Goal: Transaction & Acquisition: Purchase product/service

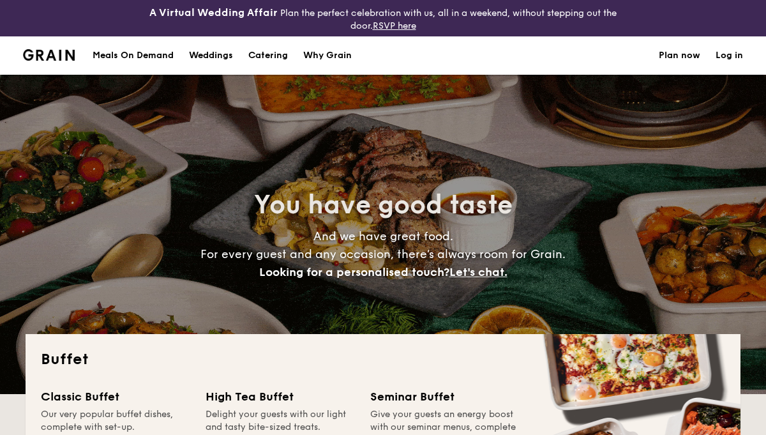
select select
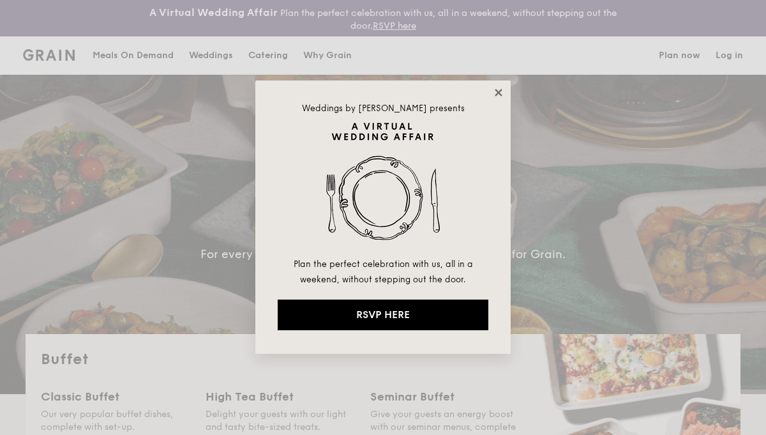
click at [503, 92] on icon at bounding box center [498, 92] width 11 height 11
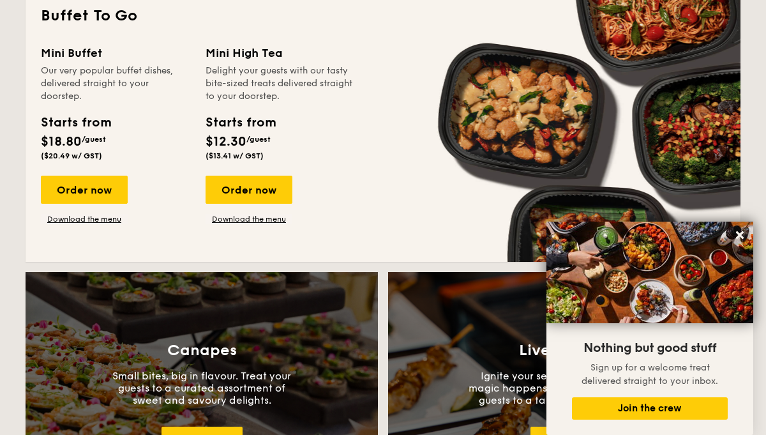
scroll to position [903, 0]
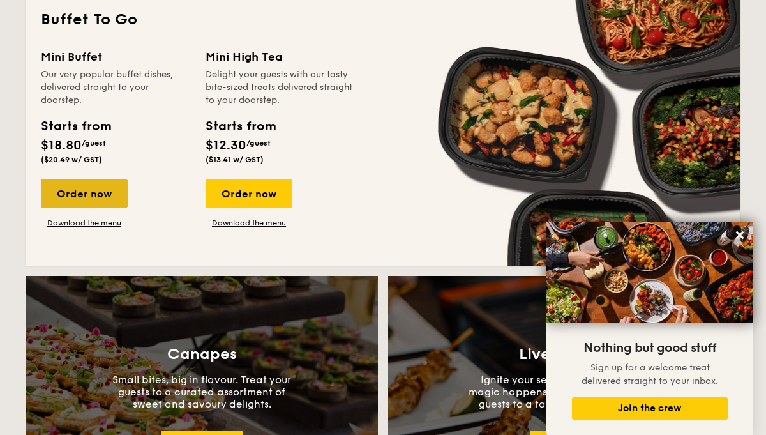
click at [93, 189] on div "Order now" at bounding box center [84, 193] width 87 height 28
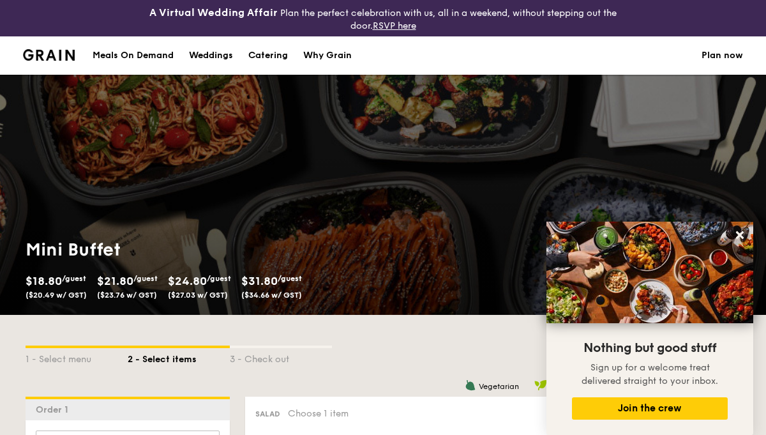
scroll to position [32, 0]
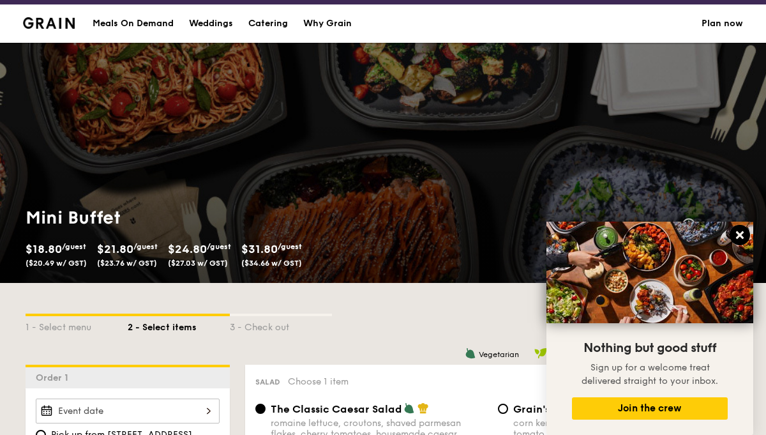
click at [742, 238] on icon at bounding box center [740, 235] width 8 height 8
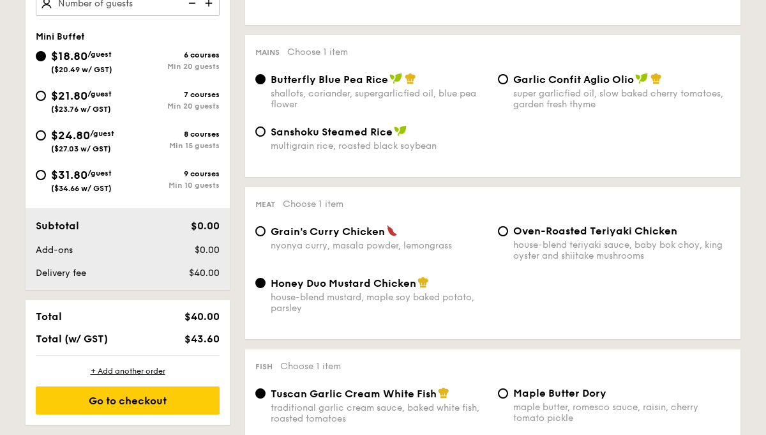
scroll to position [533, 0]
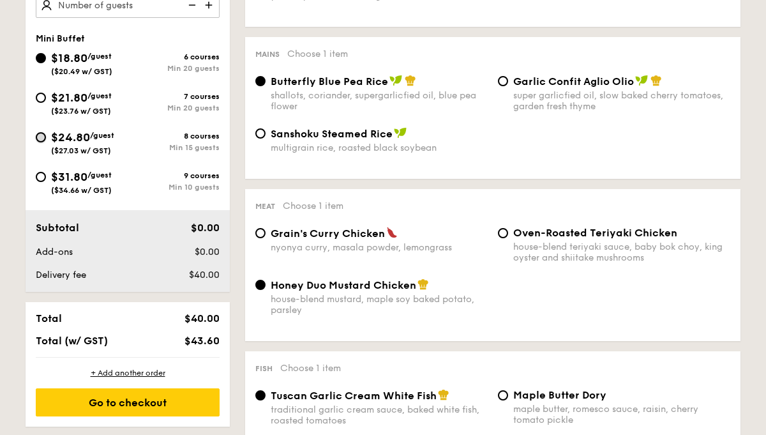
click at [45, 135] on input "$24.80 /guest ($27.03 w/ GST) 8 courses Min 15 guests" at bounding box center [41, 137] width 10 height 10
radio input "true"
radio input "false"
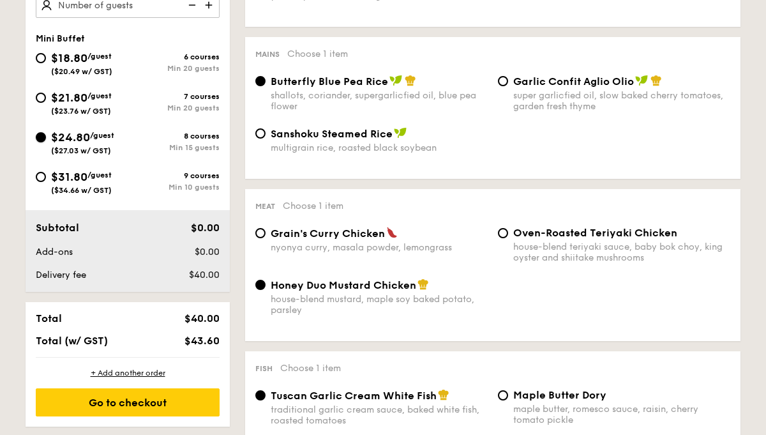
radio input "true"
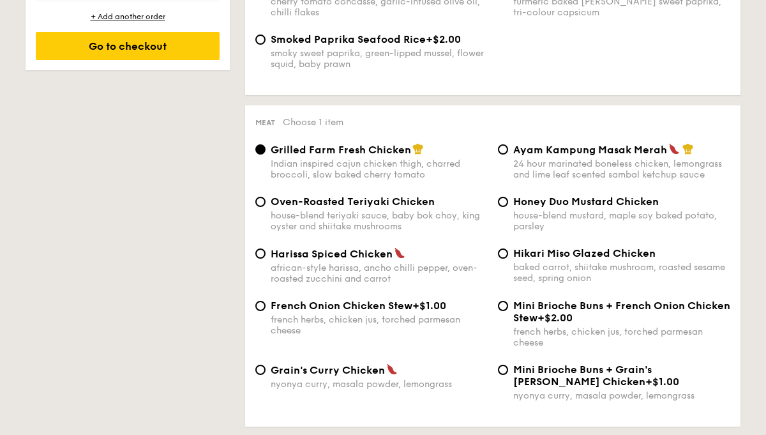
scroll to position [892, 0]
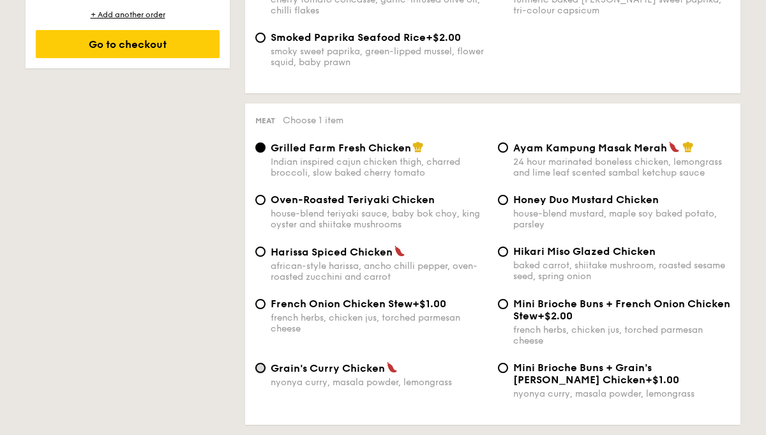
click at [263, 373] on input "Grain's [PERSON_NAME] Chicken nyonya [PERSON_NAME], masala powder, lemongrass" at bounding box center [260, 368] width 10 height 10
radio input "true"
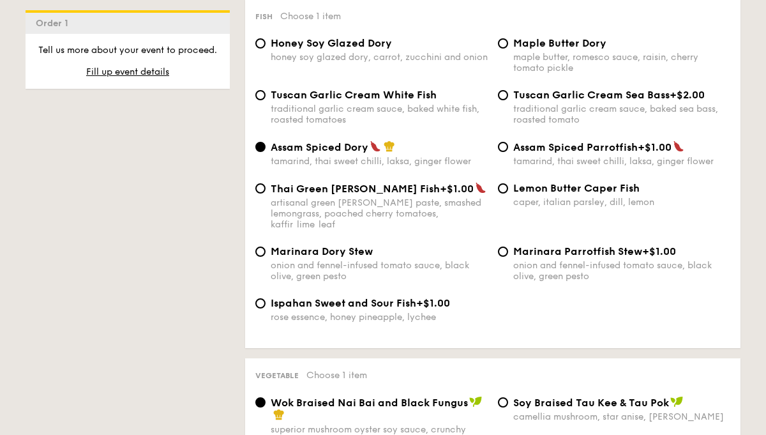
scroll to position [1331, 0]
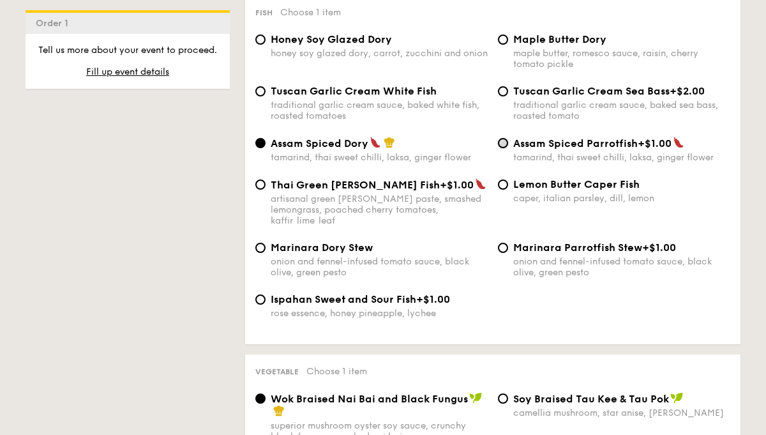
click at [506, 148] on input "Assam Spiced Parrotfish +$1.00 tamarind, thai sweet chilli, laksa, ginger flower" at bounding box center [503, 143] width 10 height 10
radio input "true"
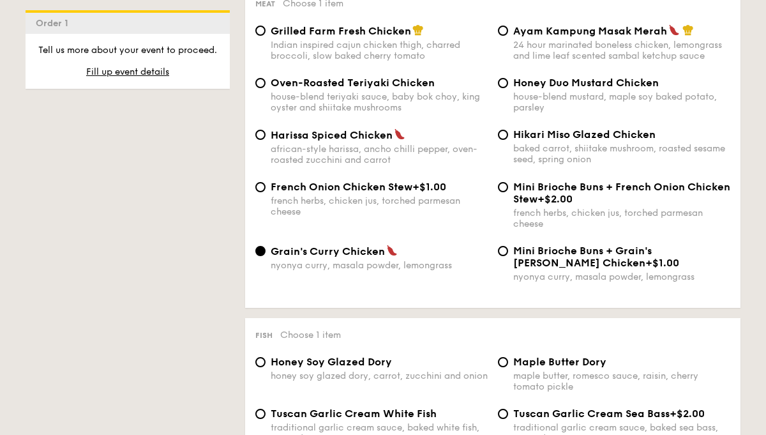
scroll to position [1007, 0]
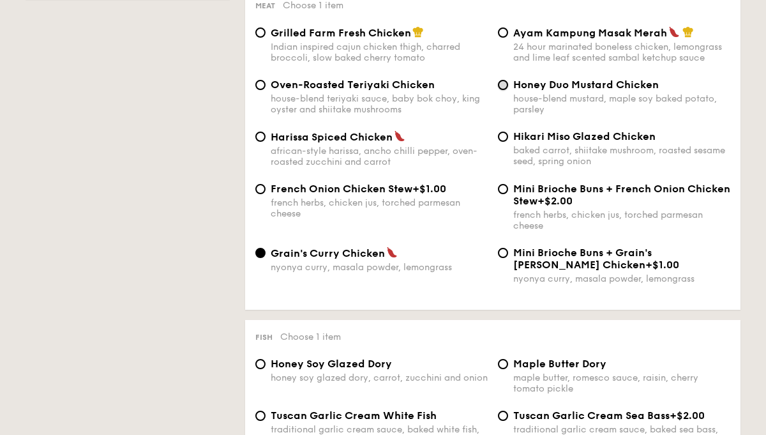
click at [506, 90] on input "Honey Duo Mustard Chicken house-blend mustard, maple soy baked potato, parsley" at bounding box center [503, 85] width 10 height 10
radio input "true"
click at [507, 142] on input "Hikari Miso Glazed Chicken baked carrot, shiitake mushroom, roasted sesame seed…" at bounding box center [503, 137] width 10 height 10
radio input "true"
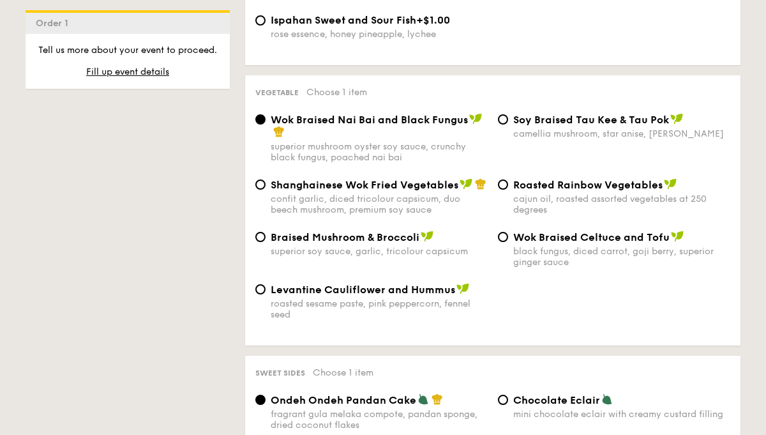
scroll to position [1613, 0]
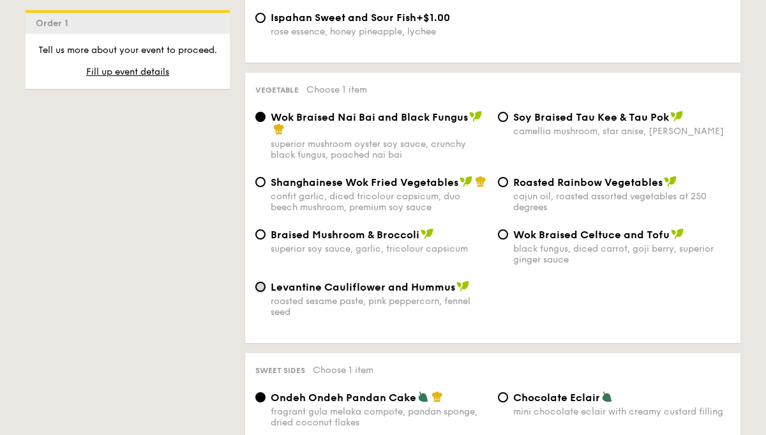
click at [264, 289] on input "Levantine Cauliflower and Hummus roasted sesame paste, pink peppercorn, fennel …" at bounding box center [260, 287] width 10 height 10
radio input "true"
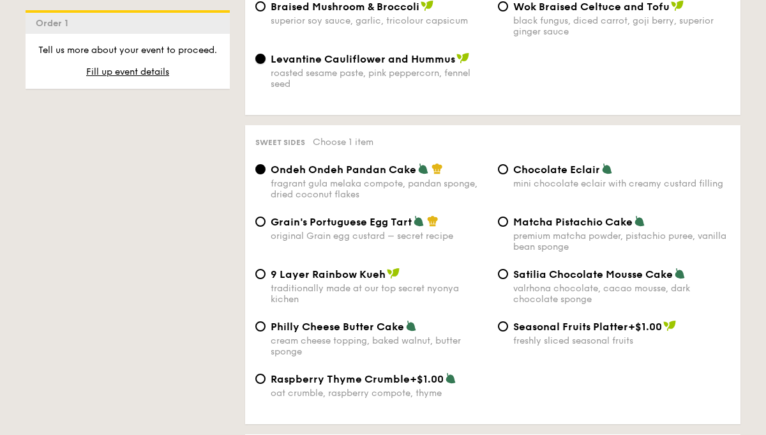
scroll to position [1841, 0]
click at [261, 224] on input "Grain's Portuguese Egg Tart original Grain egg custard – secret recipe" at bounding box center [260, 221] width 10 height 10
radio input "true"
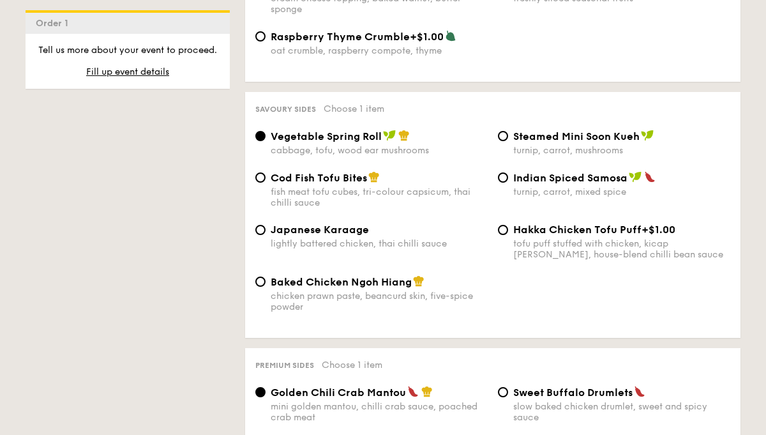
scroll to position [2180, 0]
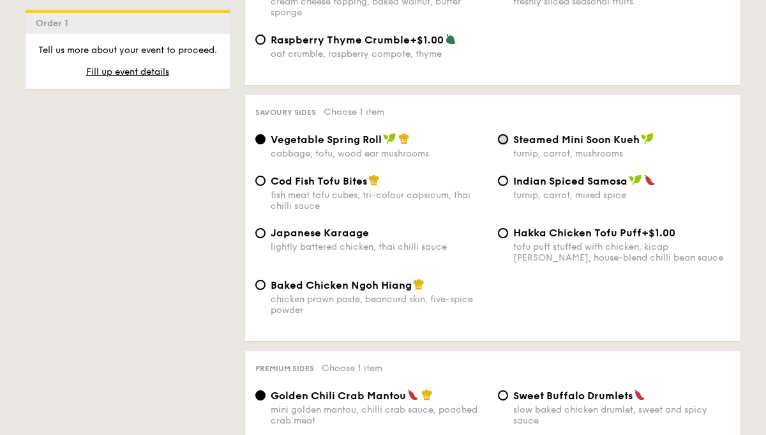
click at [504, 144] on input "Steamed Mini Soon Kueh turnip, carrot, mushrooms" at bounding box center [503, 139] width 10 height 10
radio input "true"
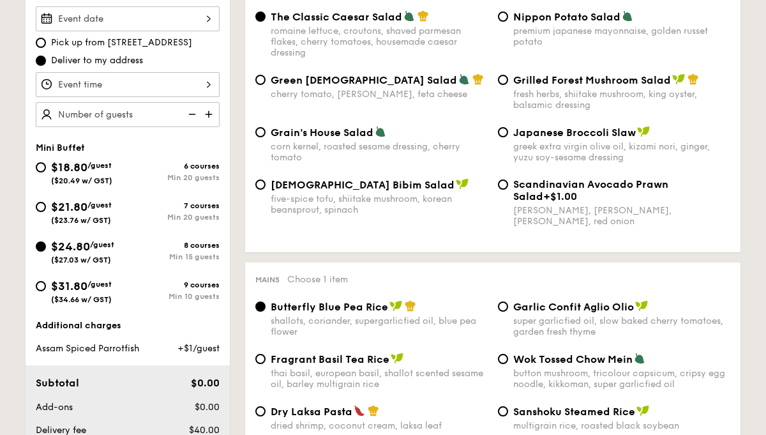
scroll to position [418, 0]
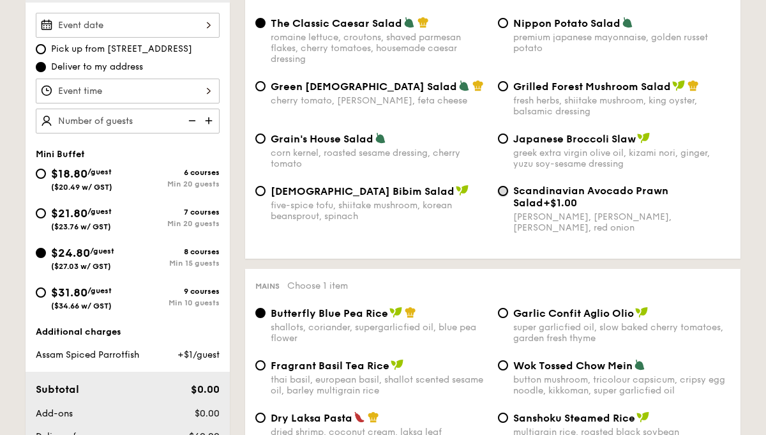
click at [506, 192] on input "Scandinavian Avocado Prawn Salad +$1.00 virgin [PERSON_NAME] dressing, dijon mu…" at bounding box center [503, 191] width 10 height 10
radio input "true"
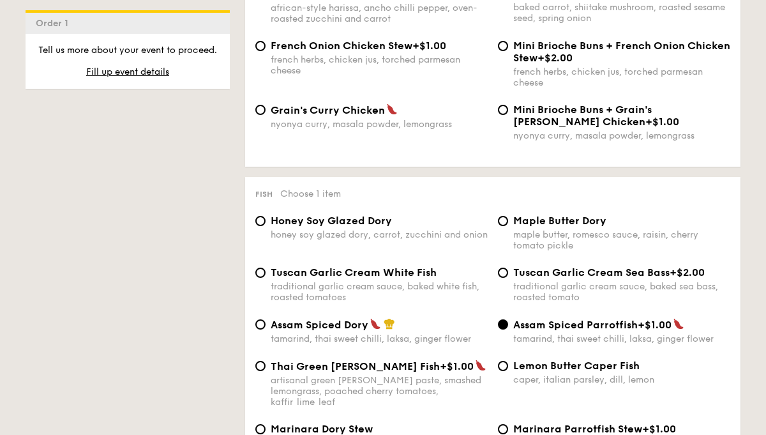
scroll to position [1139, 0]
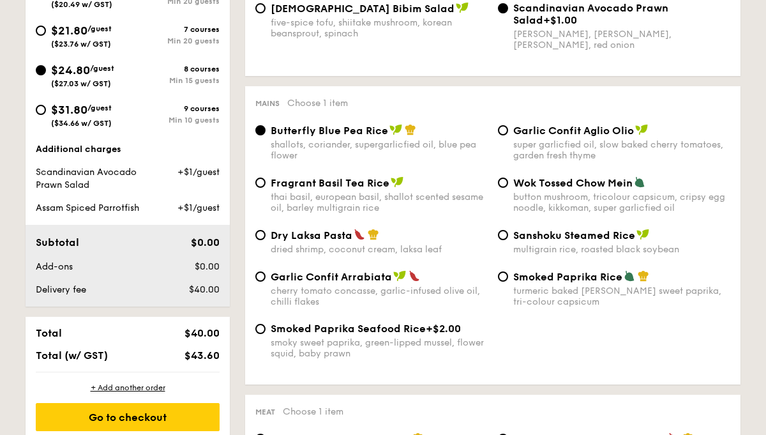
scroll to position [600, 0]
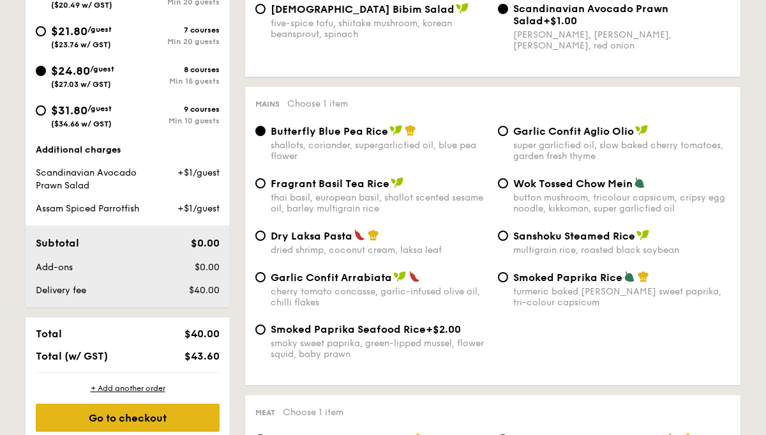
click at [147, 419] on div "Go to checkout" at bounding box center [128, 418] width 184 height 28
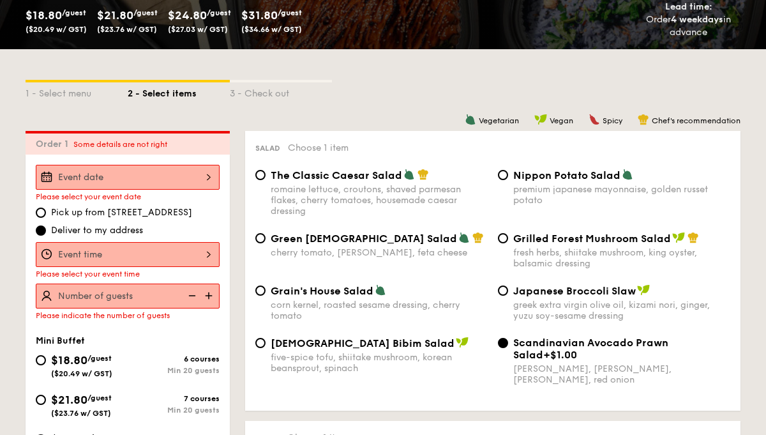
scroll to position [264, 0]
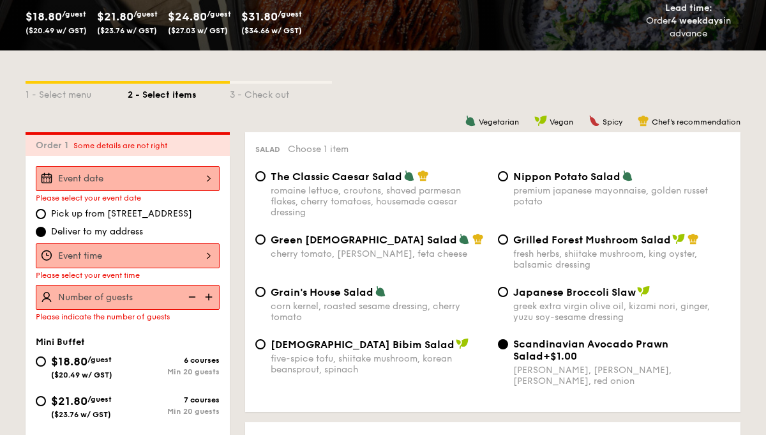
click at [210, 297] on img at bounding box center [210, 297] width 19 height 24
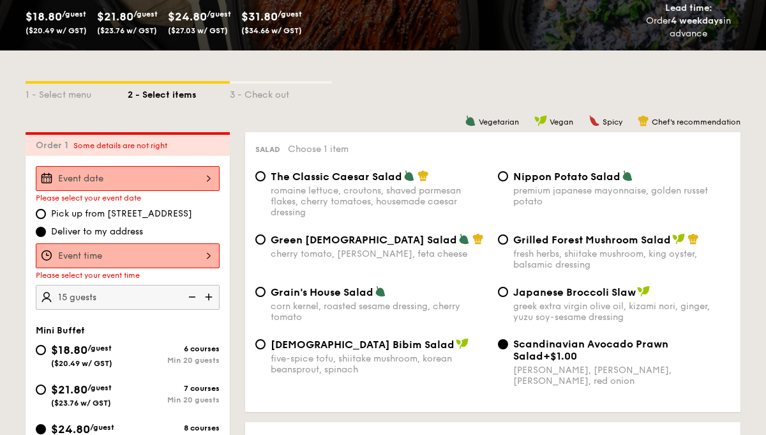
type input "15"
click at [162, 300] on input "15" at bounding box center [128, 297] width 184 height 25
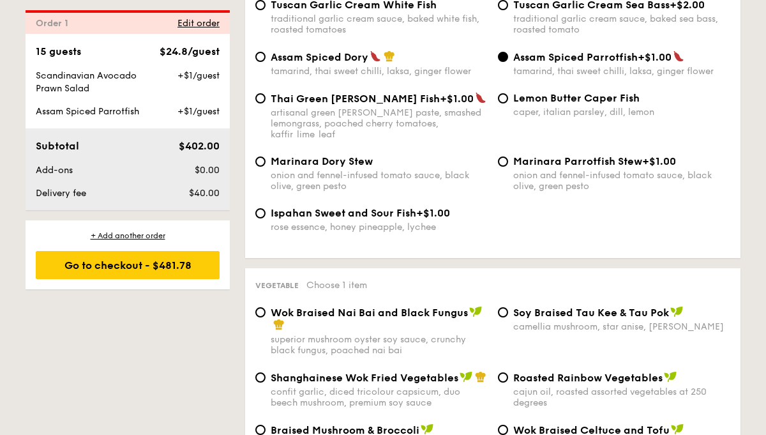
scroll to position [1445, 0]
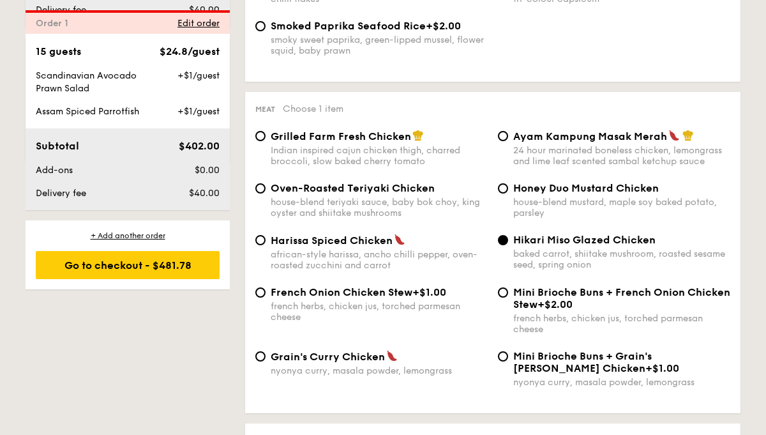
select select
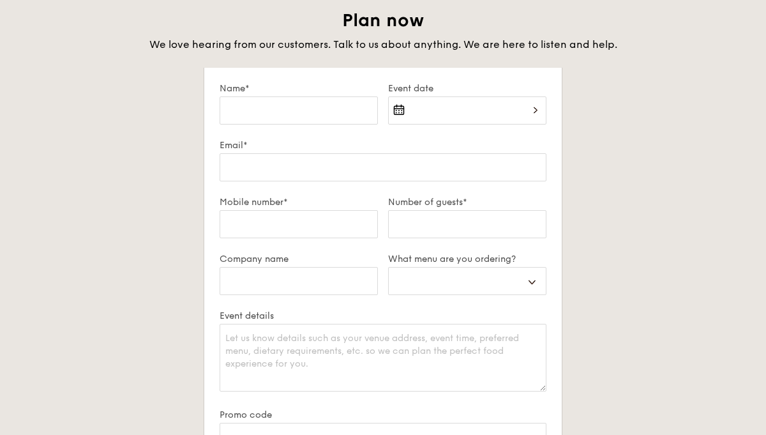
scroll to position [2230, 0]
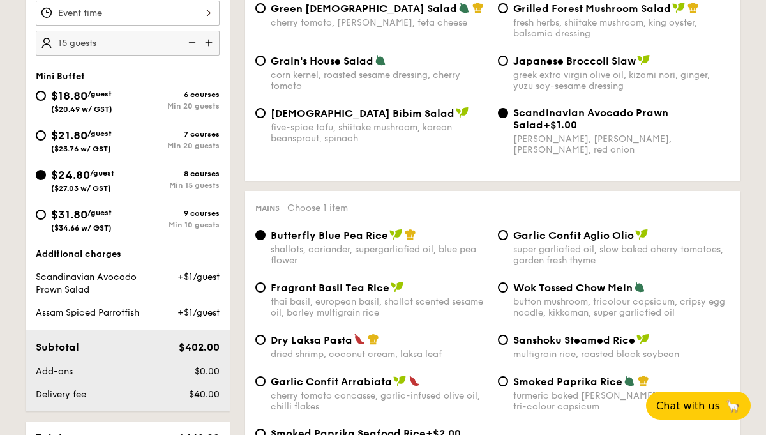
scroll to position [503, 0]
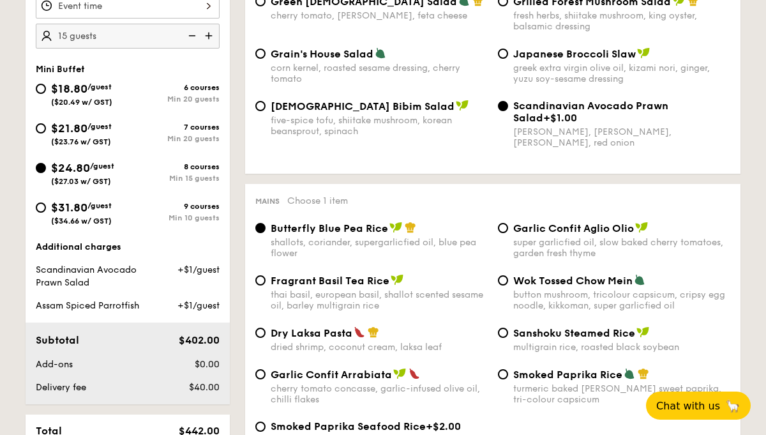
click at [112, 87] on span "/guest" at bounding box center [99, 86] width 24 height 9
click at [46, 87] on input "$18.80 /guest ($20.49 w/ GST) 6 courses Min 20 guests" at bounding box center [41, 89] width 10 height 10
radio input "true"
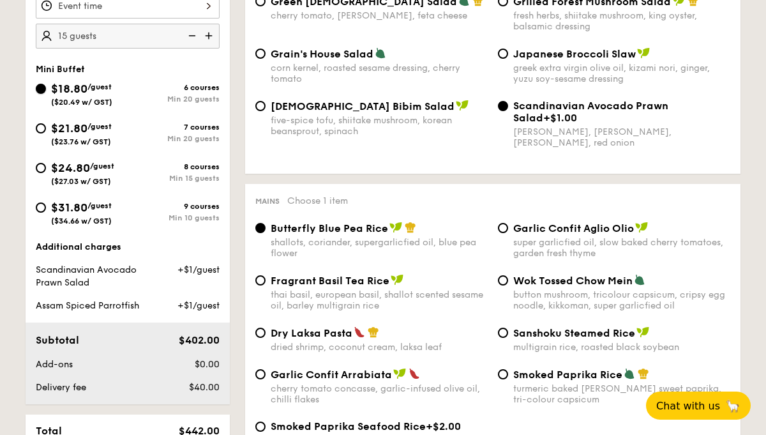
radio input "true"
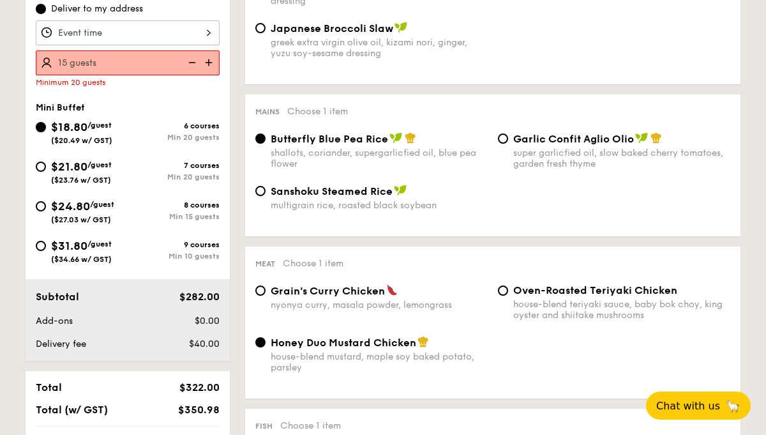
scroll to position [475, 0]
click at [113, 86] on div "Minimum 20 guests" at bounding box center [128, 83] width 184 height 9
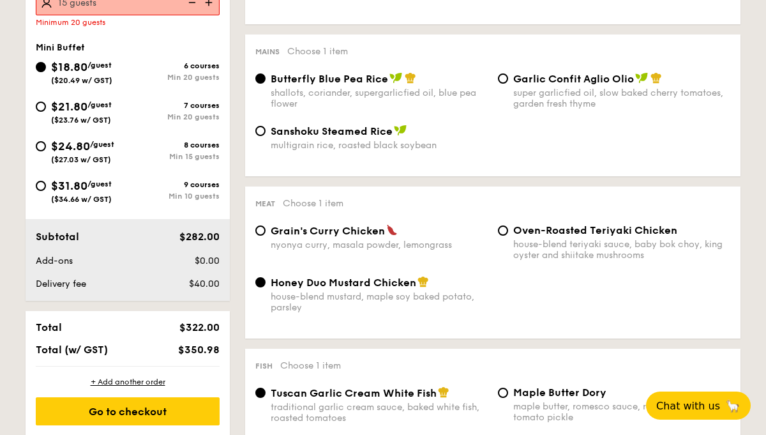
scroll to position [535, 0]
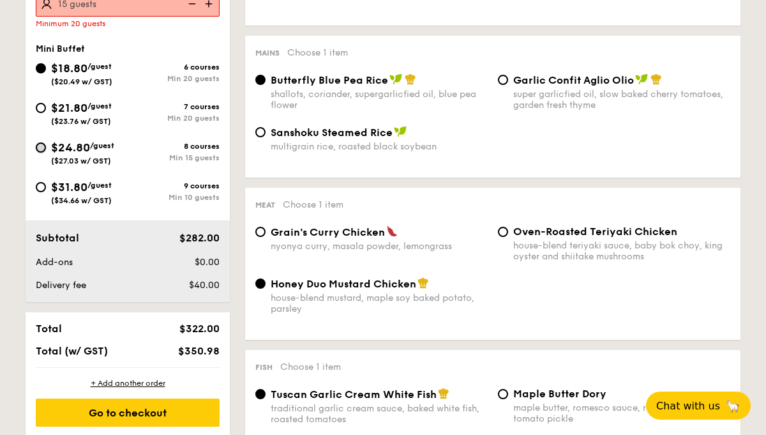
click at [43, 149] on input "$24.80 /guest ($27.03 w/ GST) 8 courses Min 15 guests" at bounding box center [41, 147] width 10 height 10
radio input "true"
radio input "false"
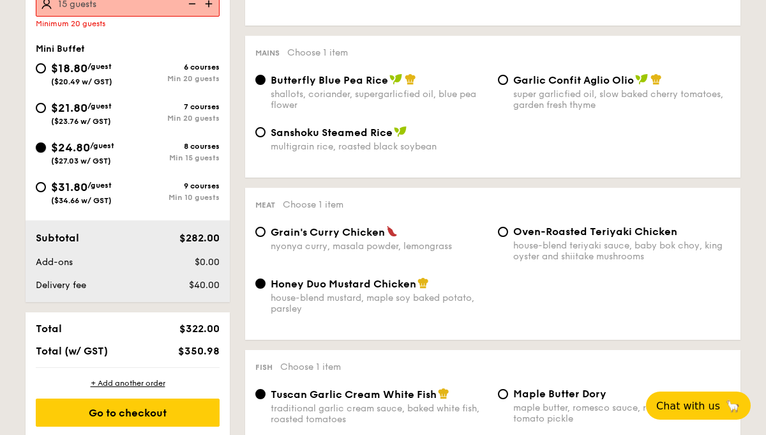
radio input "true"
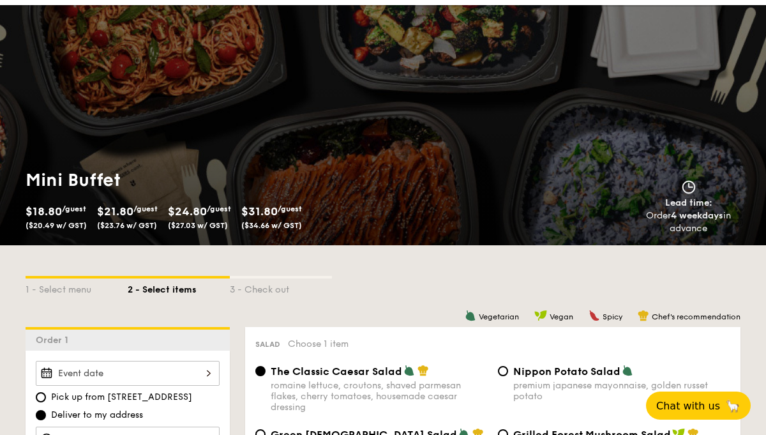
scroll to position [65, 0]
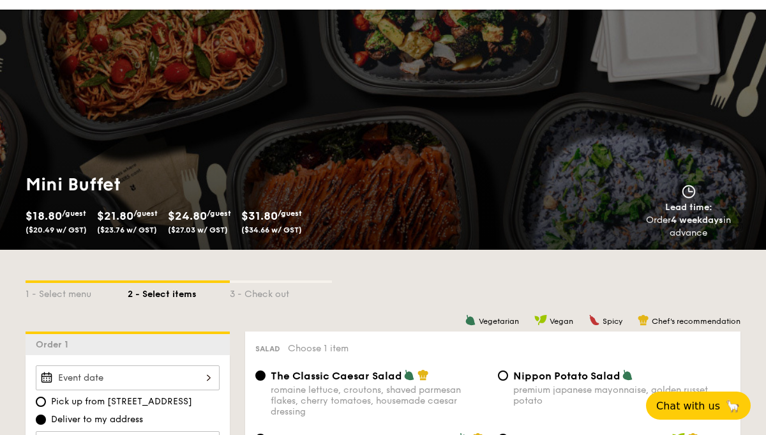
click at [390, 157] on div "Mini Buffet $18.80 /guest ($20.49 w/ GST) $21.80 /guest ($23.76 w/ GST) $24.80 …" at bounding box center [383, 130] width 766 height 240
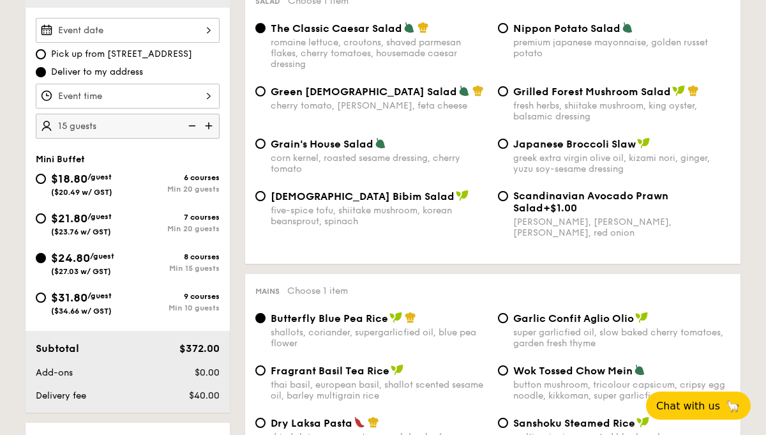
scroll to position [416, 0]
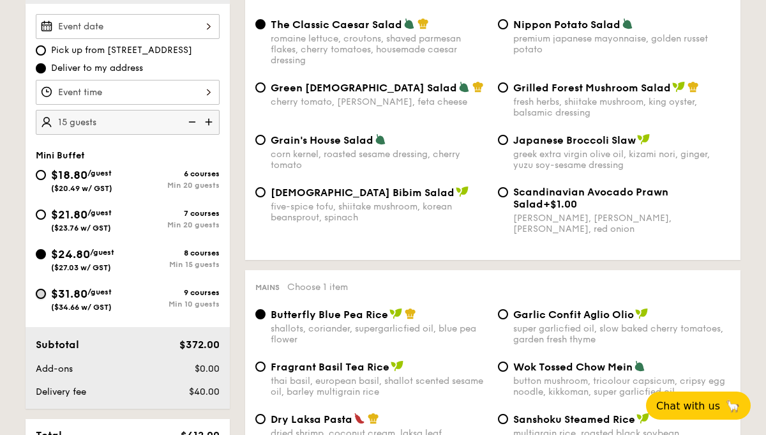
click at [44, 294] on input "$31.80 /guest ($34.66 w/ GST) 9 courses Min 10 guests" at bounding box center [41, 294] width 10 height 10
radio input "true"
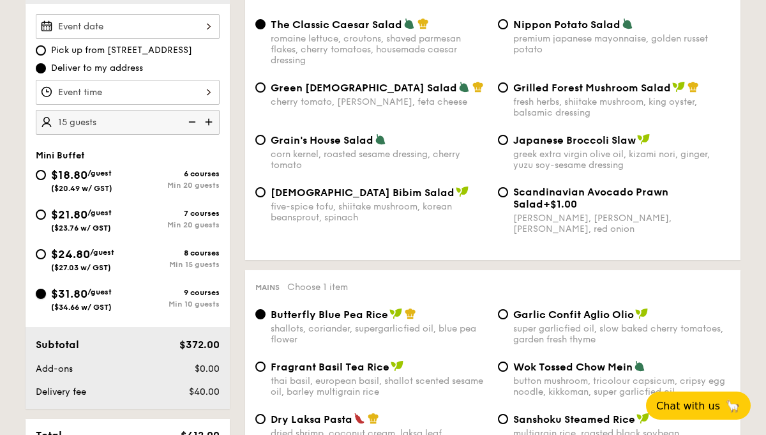
radio input "true"
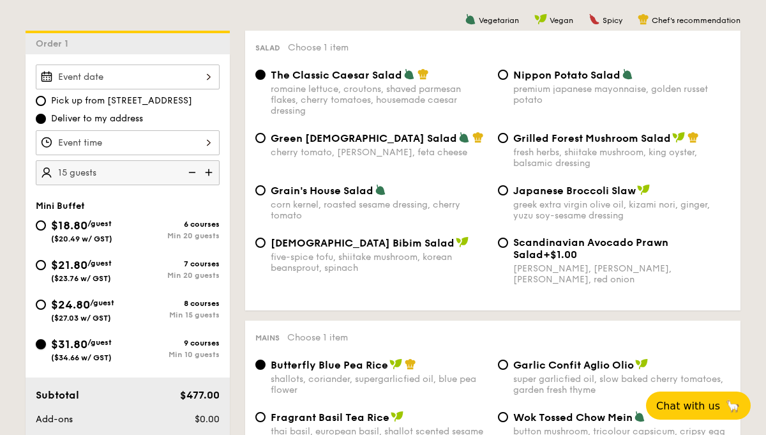
scroll to position [351, 0]
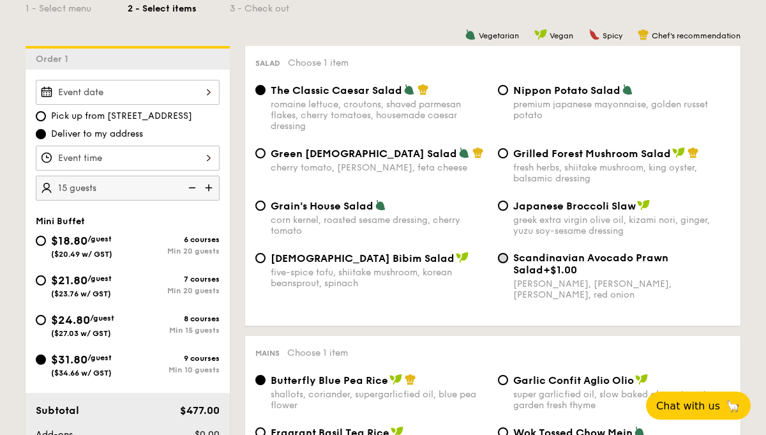
click at [504, 259] on input "Scandinavian Avocado Prawn Salad +$1.00 virgin [PERSON_NAME] dressing, dijon mu…" at bounding box center [503, 258] width 10 height 10
radio input "true"
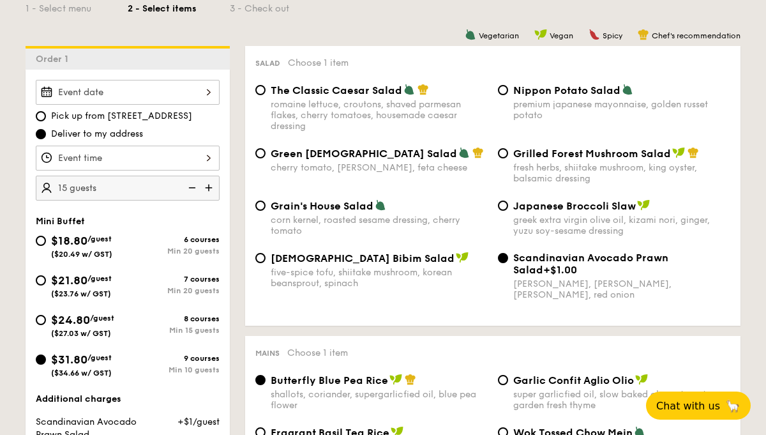
click at [208, 183] on img at bounding box center [210, 188] width 19 height 24
click at [193, 186] on img at bounding box center [190, 188] width 19 height 24
click at [155, 186] on input "15" at bounding box center [128, 188] width 184 height 25
type input "15 guests"
click at [160, 252] on div "Min 20 guests" at bounding box center [174, 251] width 92 height 9
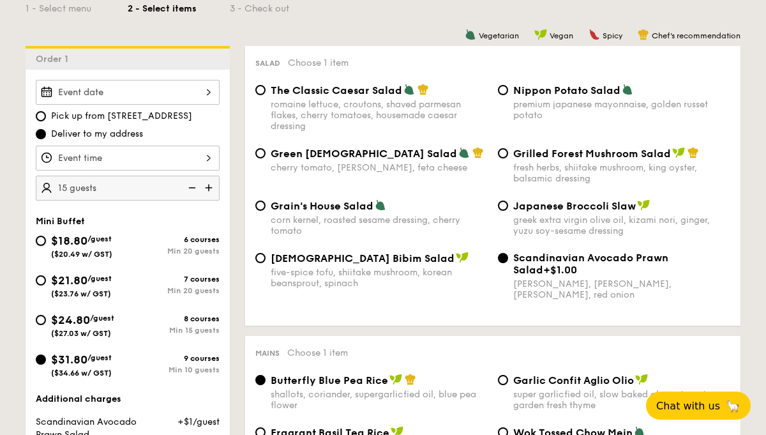
click at [46, 246] on input "$18.80 /guest ($20.49 w/ GST) 6 courses Min 20 guests" at bounding box center [41, 241] width 10 height 10
radio input "true"
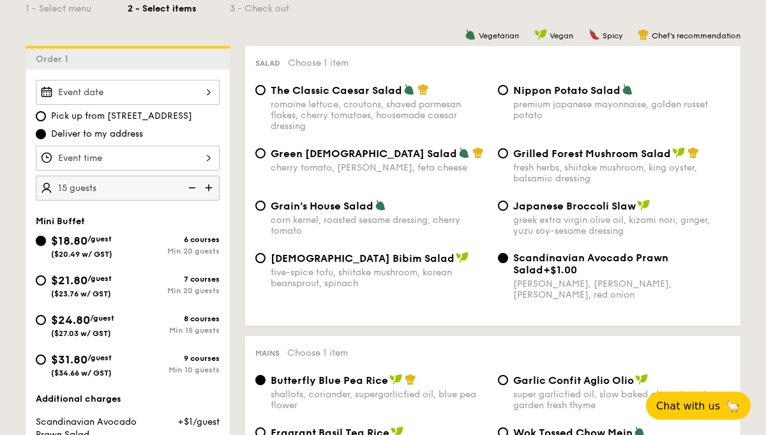
radio input "true"
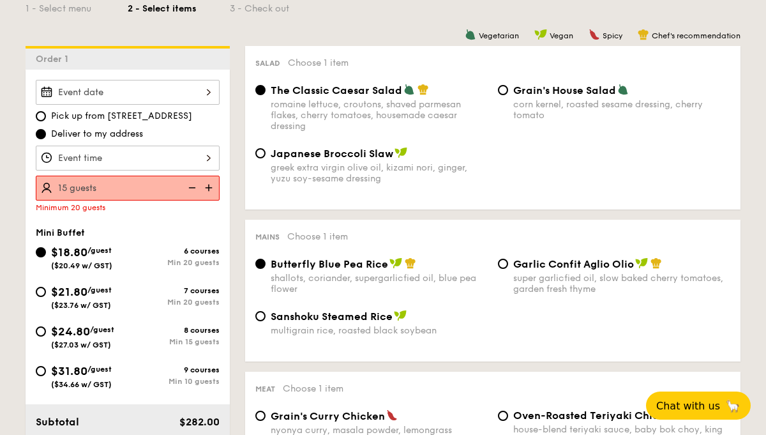
click at [153, 225] on div "Pick up from 5 Burn Road #05-01 Deliver to my address 15 guests Minimum 20 gues…" at bounding box center [128, 278] width 204 height 416
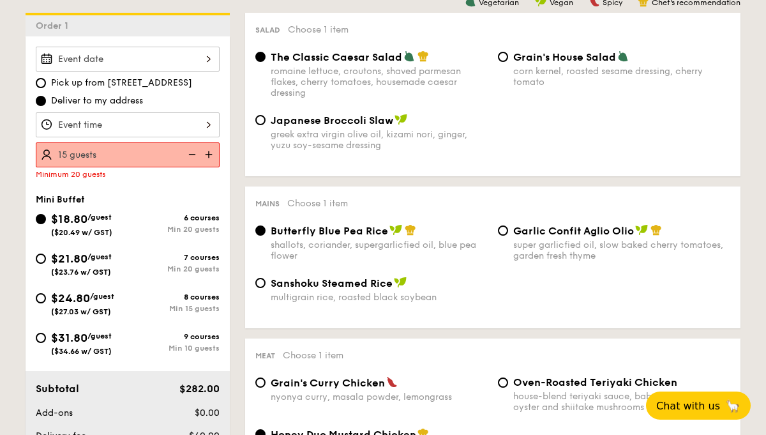
scroll to position [386, 0]
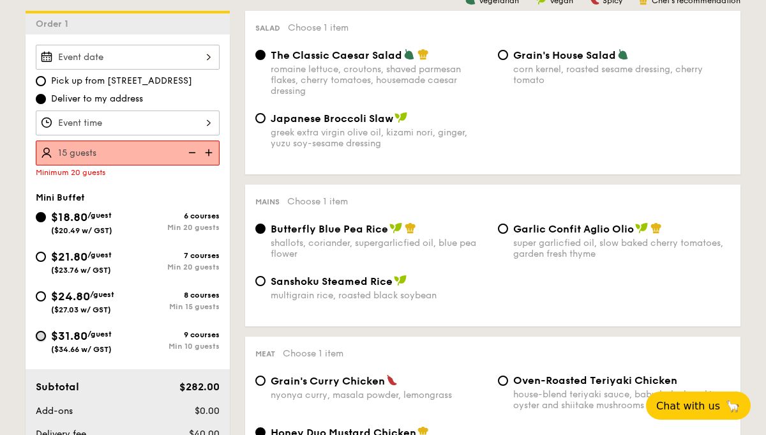
click at [41, 338] on input "$31.80 /guest ($34.66 w/ GST) 9 courses Min 10 guests" at bounding box center [41, 336] width 10 height 10
radio input "true"
radio input "false"
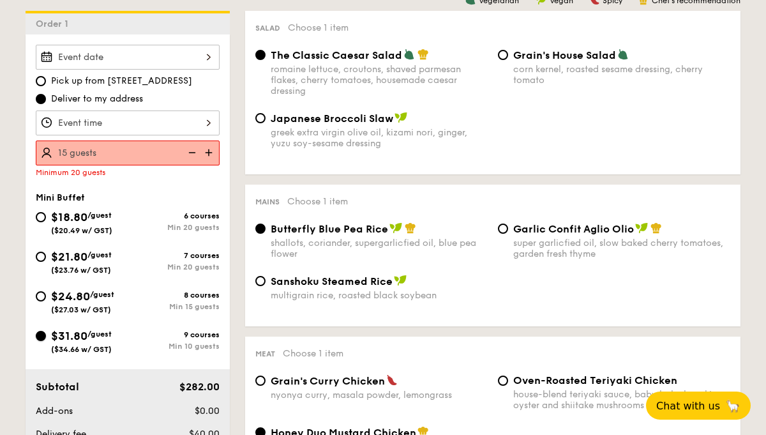
radio input "true"
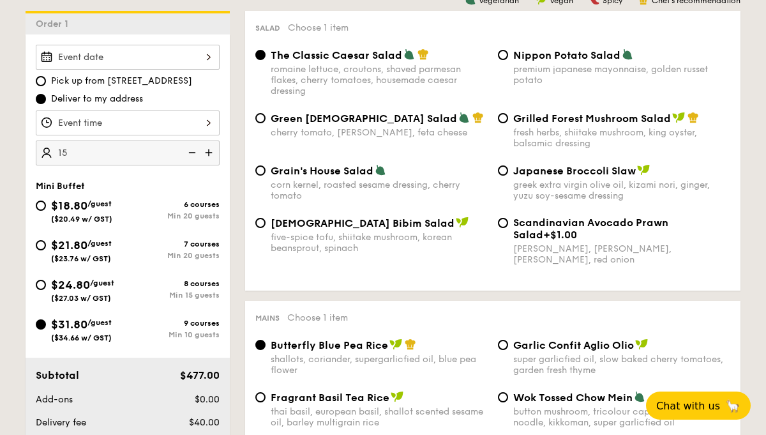
click at [144, 151] on input "15" at bounding box center [128, 153] width 184 height 25
type input "15 guests"
click at [153, 195] on div "Mini Buffet $18.80 /guest ($20.49 w/ GST) 6 courses Min 20 guests $21.80 /guest…" at bounding box center [128, 268] width 184 height 174
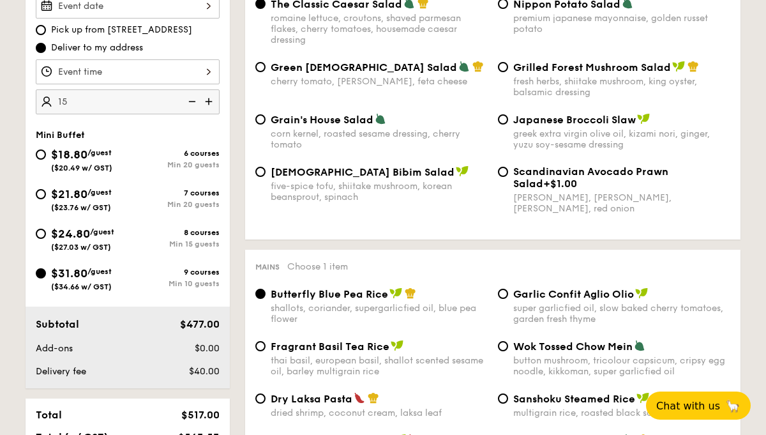
scroll to position [433, 0]
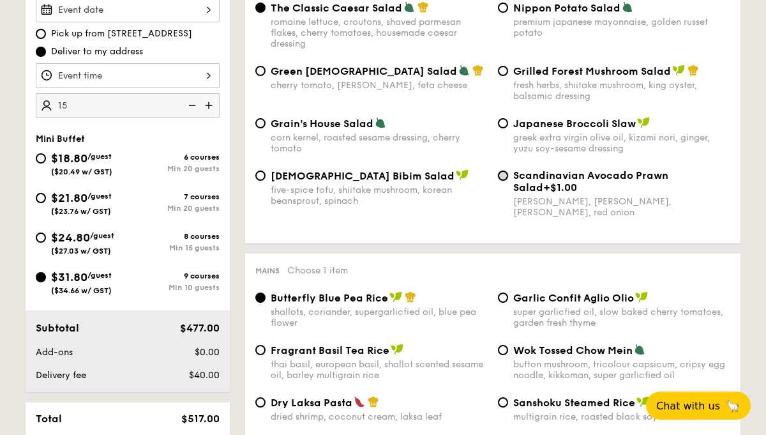
click at [505, 178] on input "Scandinavian Avocado Prawn Salad +$1.00 virgin [PERSON_NAME] dressing, dijon mu…" at bounding box center [503, 176] width 10 height 10
radio input "true"
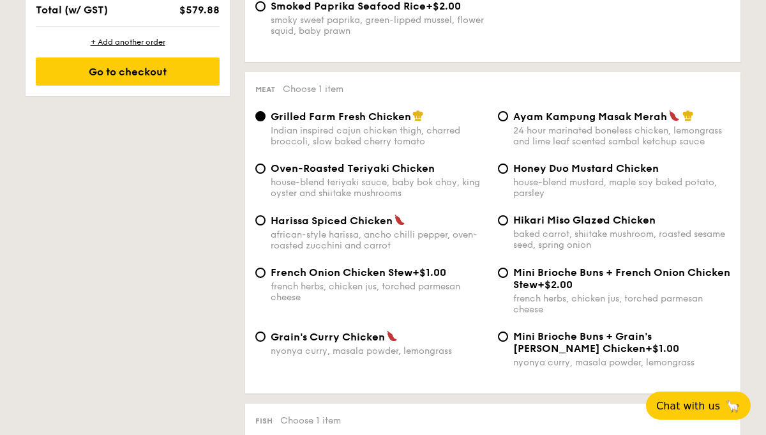
scroll to position [924, 0]
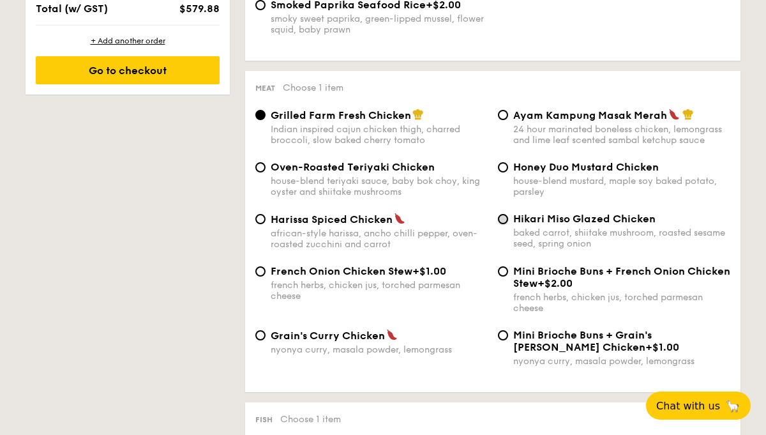
click at [506, 224] on input "Hikari Miso Glazed Chicken baked carrot, shiitake mushroom, roasted sesame seed…" at bounding box center [503, 219] width 10 height 10
radio input "true"
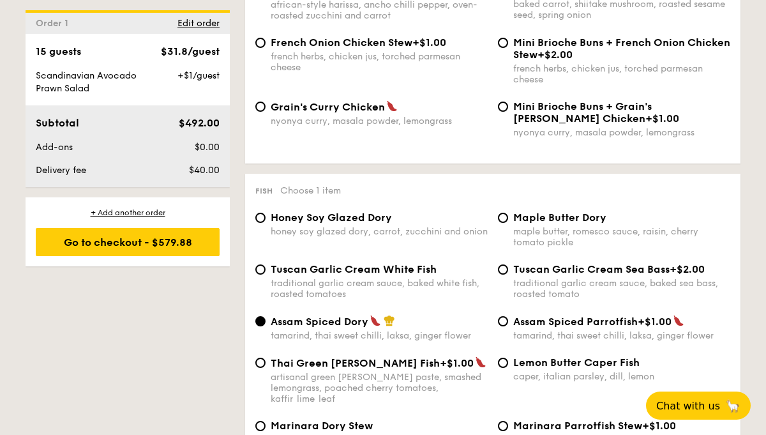
scroll to position [1155, 0]
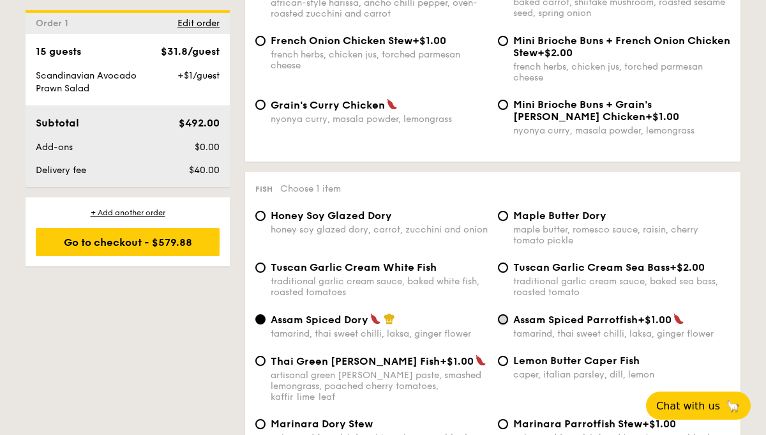
click at [505, 324] on input "Assam Spiced Parrotfish +$1.00 tamarind, thai sweet chilli, laksa, ginger flower" at bounding box center [503, 319] width 10 height 10
radio input "true"
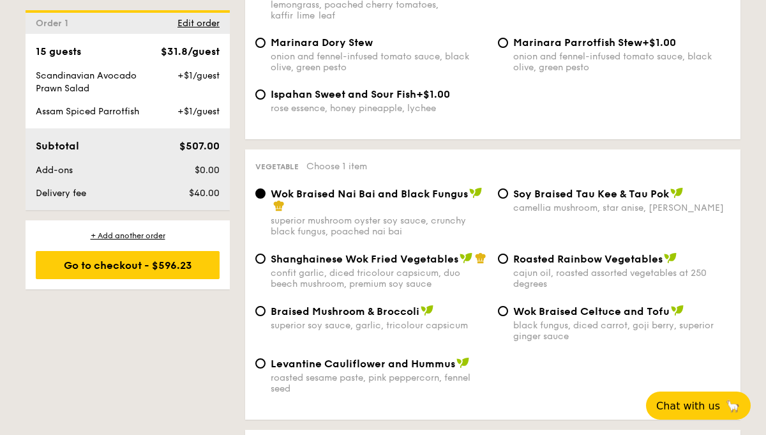
scroll to position [1544, 0]
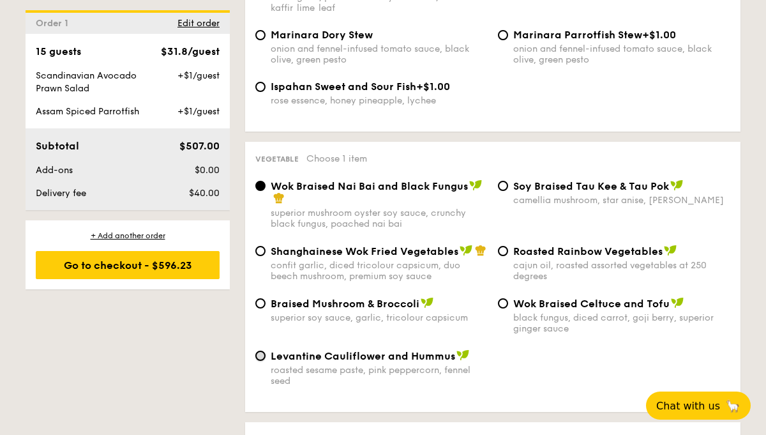
click at [262, 358] on input "Levantine Cauliflower and Hummus roasted sesame paste, pink peppercorn, fennel …" at bounding box center [260, 356] width 10 height 10
radio input "true"
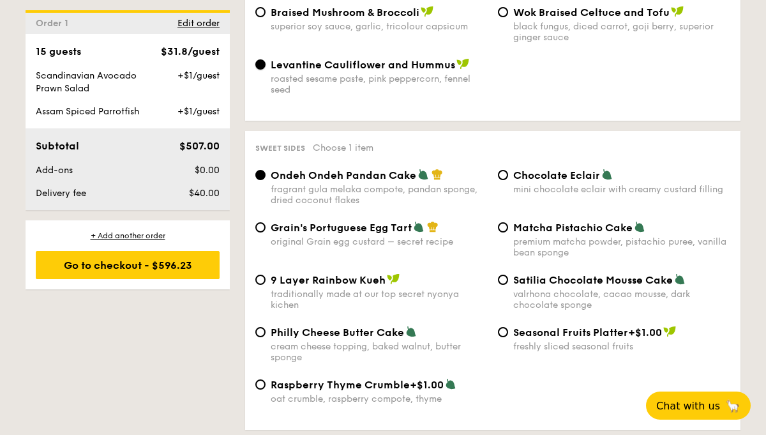
scroll to position [1837, 0]
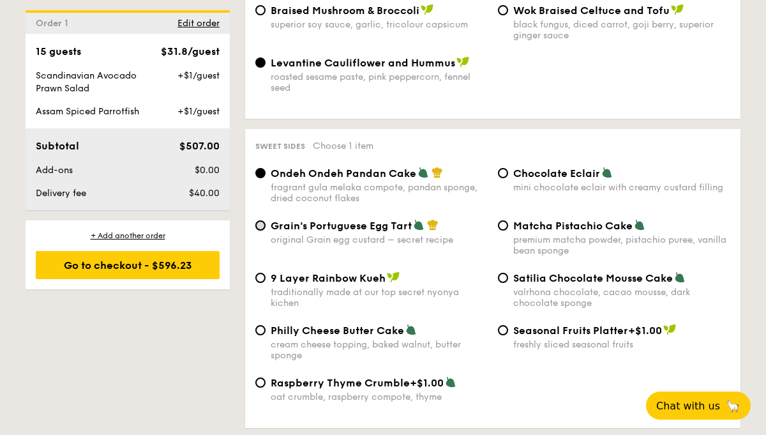
click at [263, 227] on input "Grain's Portuguese Egg Tart original Grain egg custard – secret recipe" at bounding box center [260, 225] width 10 height 10
radio input "true"
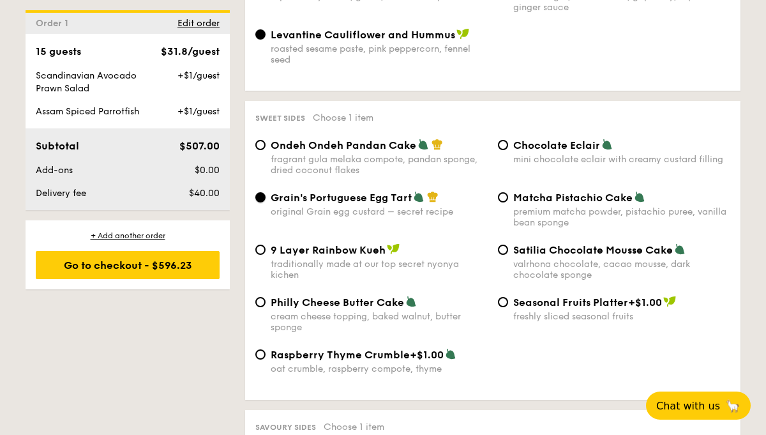
scroll to position [1867, 0]
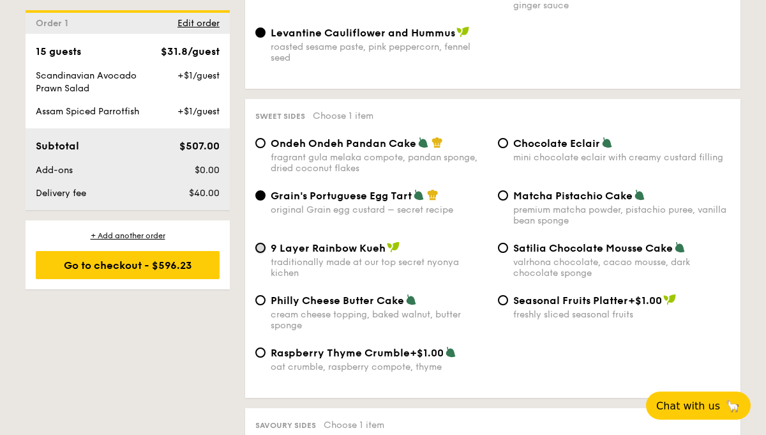
click at [264, 252] on input "9 Layer Rainbow Kueh traditionally made at our top secret nyonya kichen" at bounding box center [260, 248] width 10 height 10
radio input "true"
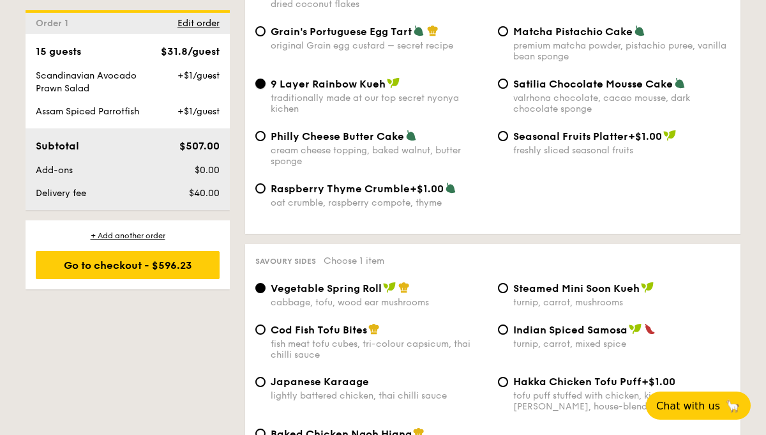
scroll to position [2033, 0]
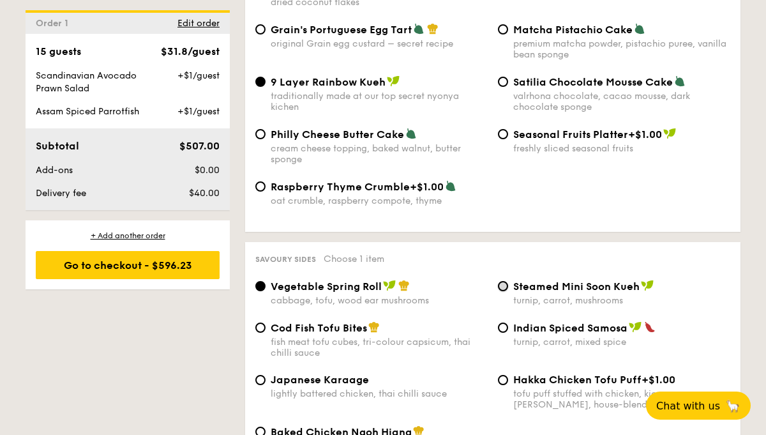
click at [503, 291] on input "Steamed Mini Soon Kueh turnip, carrot, mushrooms" at bounding box center [503, 286] width 10 height 10
radio input "true"
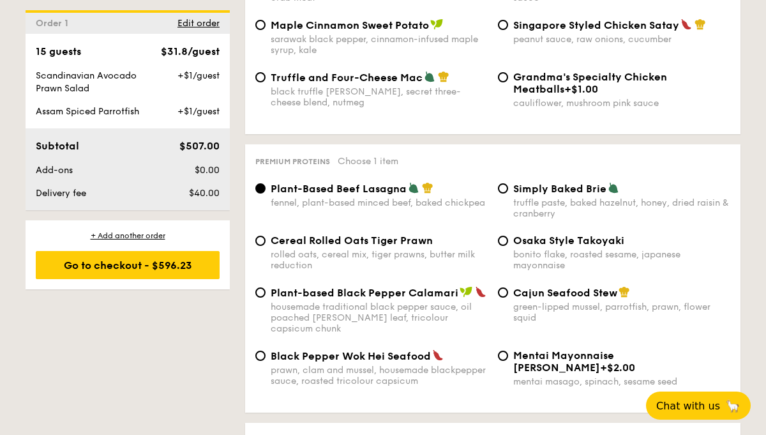
scroll to position [2603, 0]
click at [261, 245] on input "Cereal Rolled Oats Tiger Prawn rolled oats, cereal mix, tiger prawns, butter mi…" at bounding box center [260, 240] width 10 height 10
radio input "true"
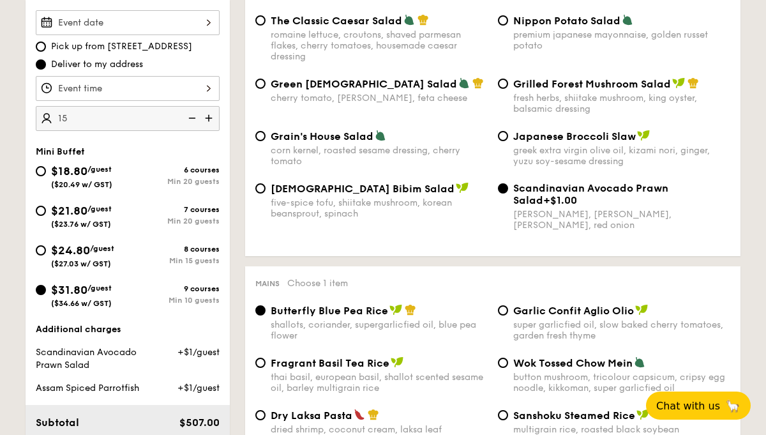
scroll to position [414, 0]
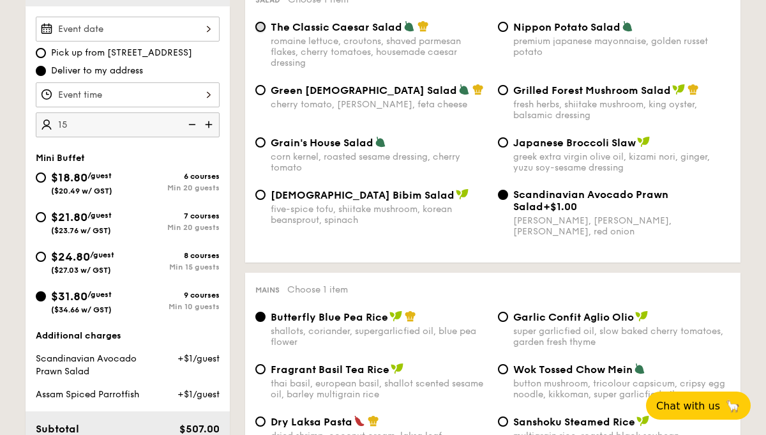
click at [261, 28] on input "The Classic Caesar Salad romaine lettuce, croutons, shaved parmesan flakes, che…" at bounding box center [260, 27] width 10 height 10
radio input "true"
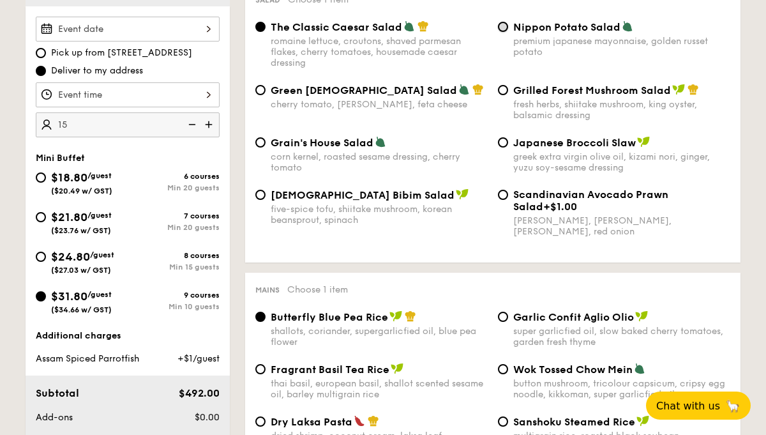
click at [503, 28] on input "Nippon Potato Salad premium japanese mayonnaise, golden russet potato" at bounding box center [503, 27] width 10 height 10
radio input "true"
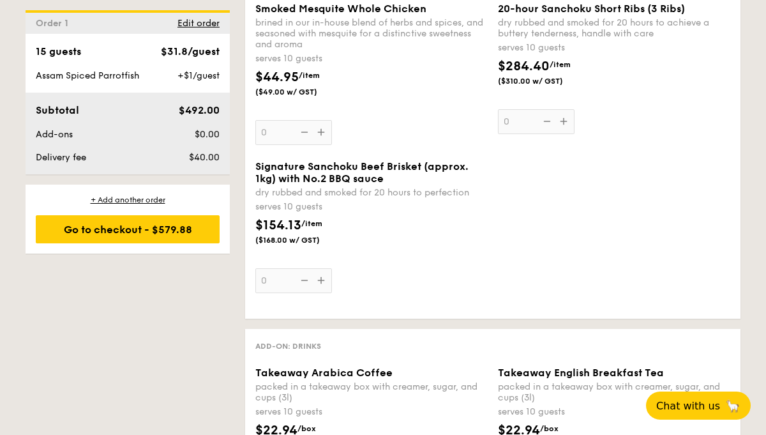
scroll to position [3091, 0]
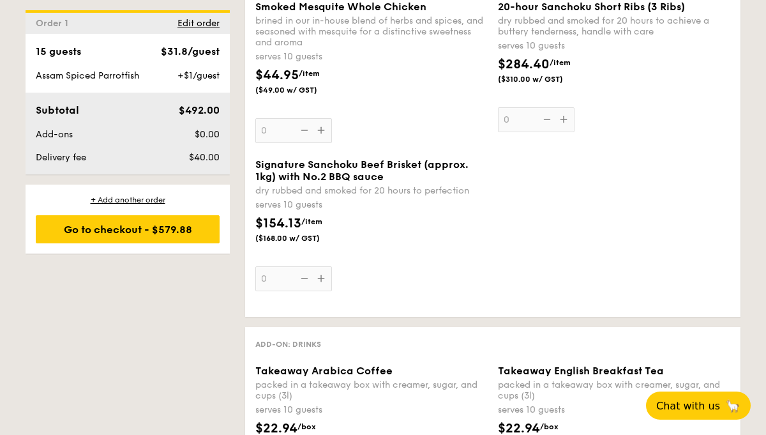
click at [323, 278] on div "Signature Sanchoku Beef Brisket (approx. 1kg) with No.2 BBQ sauce dry rubbed an…" at bounding box center [371, 224] width 232 height 133
click at [323, 278] on input "0" at bounding box center [293, 278] width 77 height 25
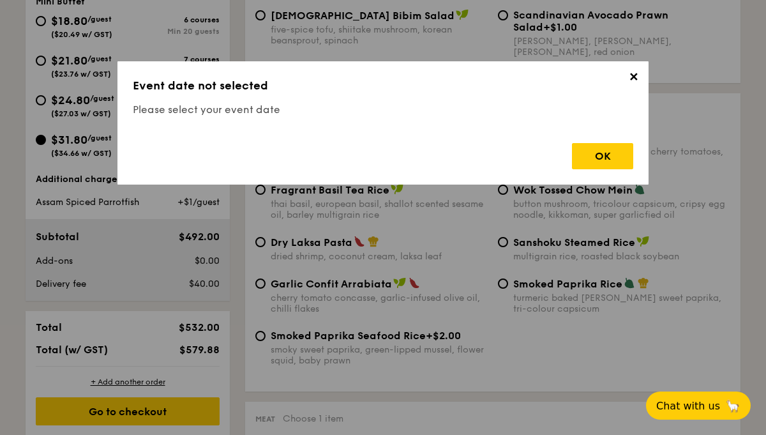
scroll to position [377, 0]
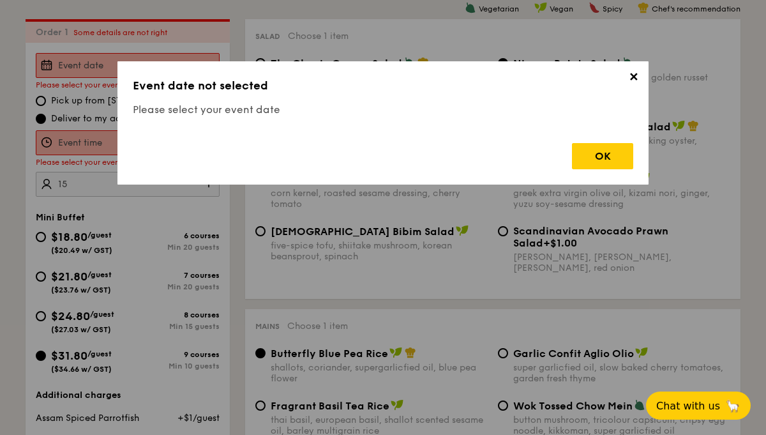
click at [635, 77] on span "✕" at bounding box center [634, 79] width 18 height 18
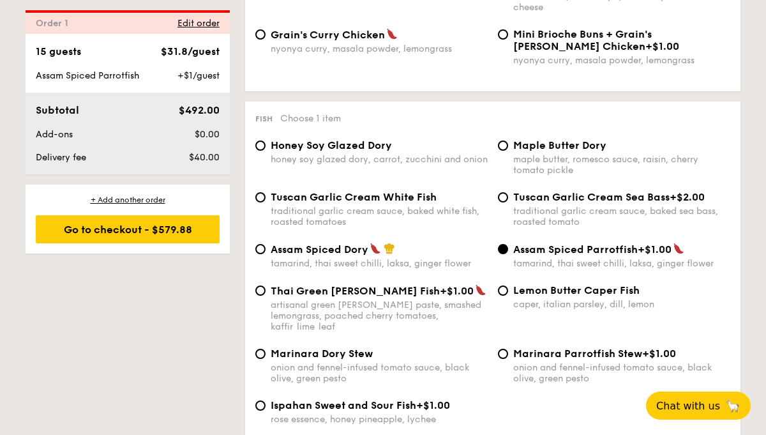
scroll to position [1227, 0]
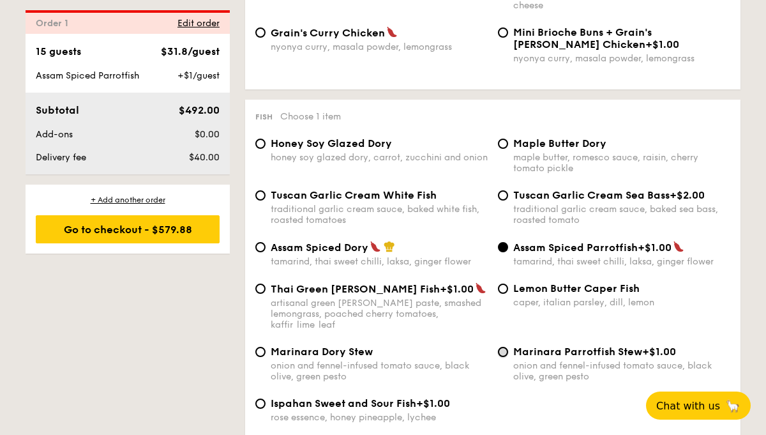
click at [502, 349] on input "Marinara Parrotfish Stew +$1.00 onion and fennel-infused tomato sauce, black ol…" at bounding box center [503, 352] width 10 height 10
radio input "true"
click at [262, 38] on input "Grain's [PERSON_NAME] Chicken nyonya [PERSON_NAME], masala powder, lemongrass" at bounding box center [260, 32] width 10 height 10
radio input "true"
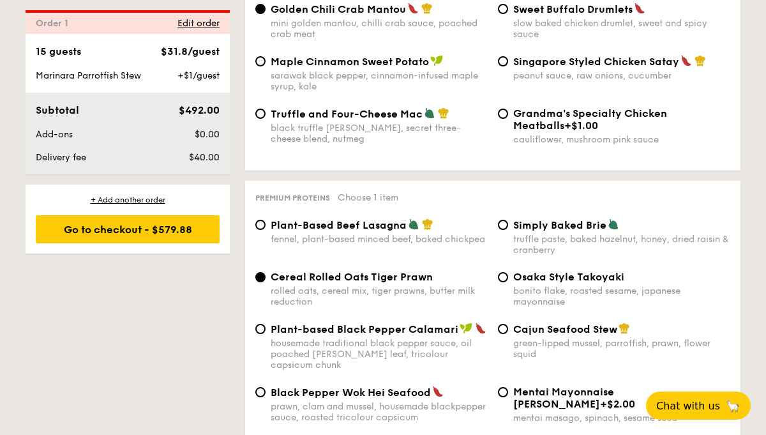
scroll to position [2562, 0]
